Goal: Use online tool/utility: Use online tool/utility

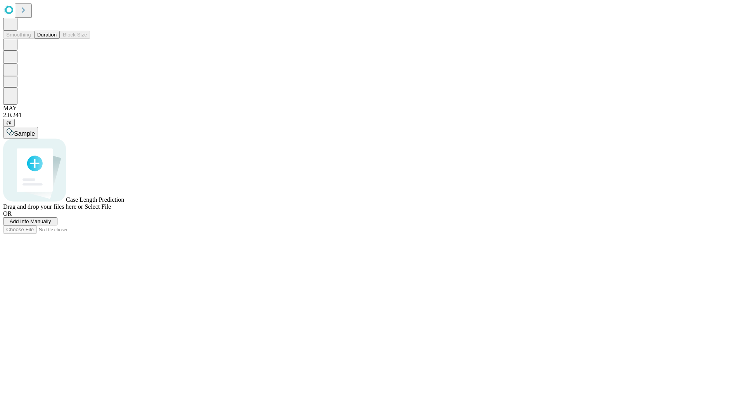
click at [57, 39] on button "Duration" at bounding box center [47, 35] width 26 height 8
click at [35, 130] on span "Sample" at bounding box center [24, 133] width 21 height 7
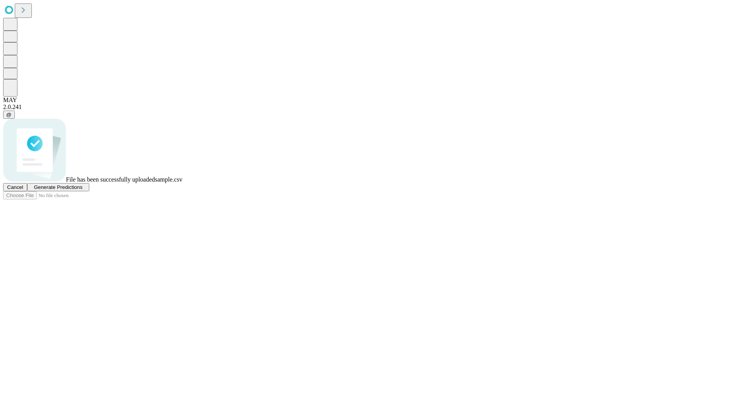
click at [82, 190] on span "Generate Predictions" at bounding box center [58, 187] width 48 height 6
